Goal: Task Accomplishment & Management: Manage account settings

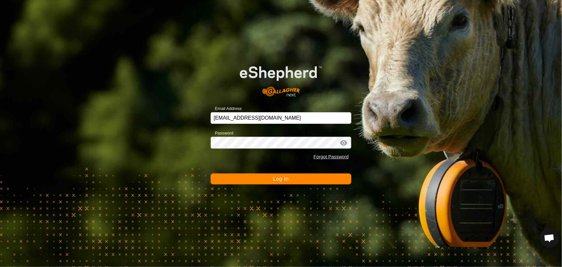
click at [287, 179] on span "Log In" at bounding box center [281, 178] width 16 height 5
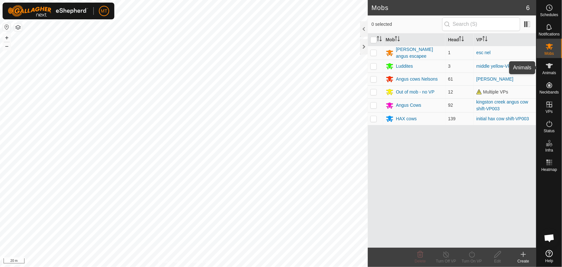
click at [551, 68] on icon at bounding box center [550, 66] width 8 height 8
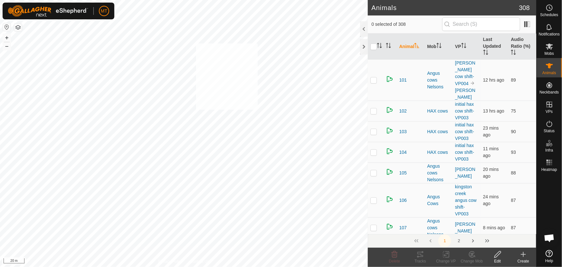
checkbox input "true"
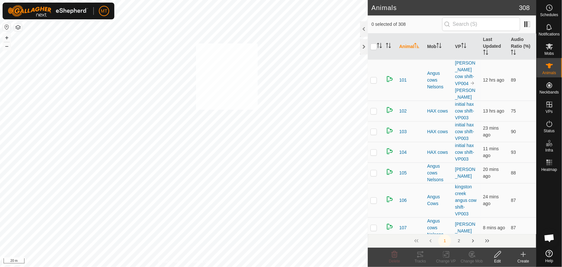
checkbox input "true"
click at [380, 44] on icon "Activate to sort" at bounding box center [379, 45] width 5 height 5
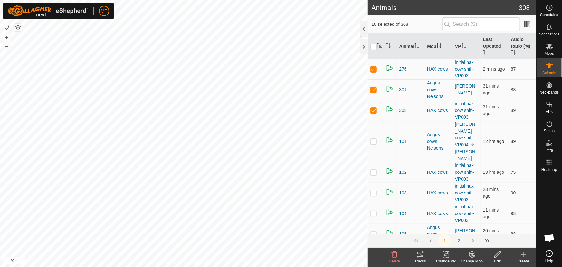
scroll to position [146, 0]
click at [546, 128] on es-activation-svg-icon at bounding box center [550, 124] width 12 height 10
